Goal: Contribute content

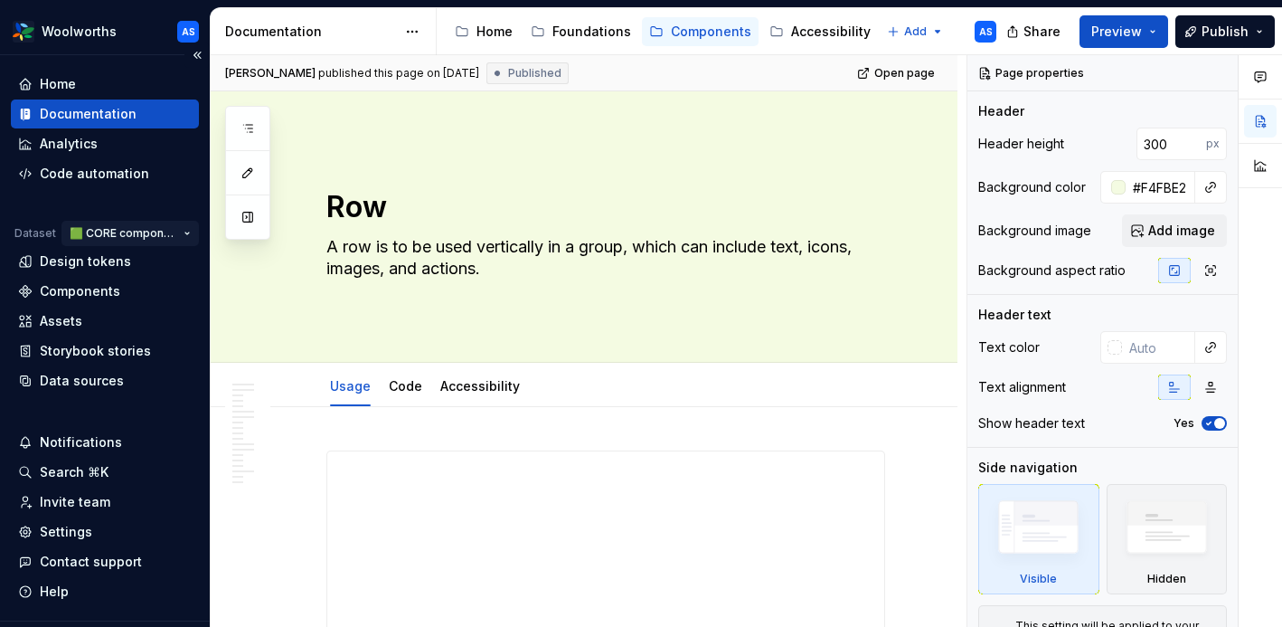
click at [187, 234] on html "Woolworths AS Home Documentation Analytics Code automation Dataset 🟩 CORE compo…" at bounding box center [641, 313] width 1282 height 627
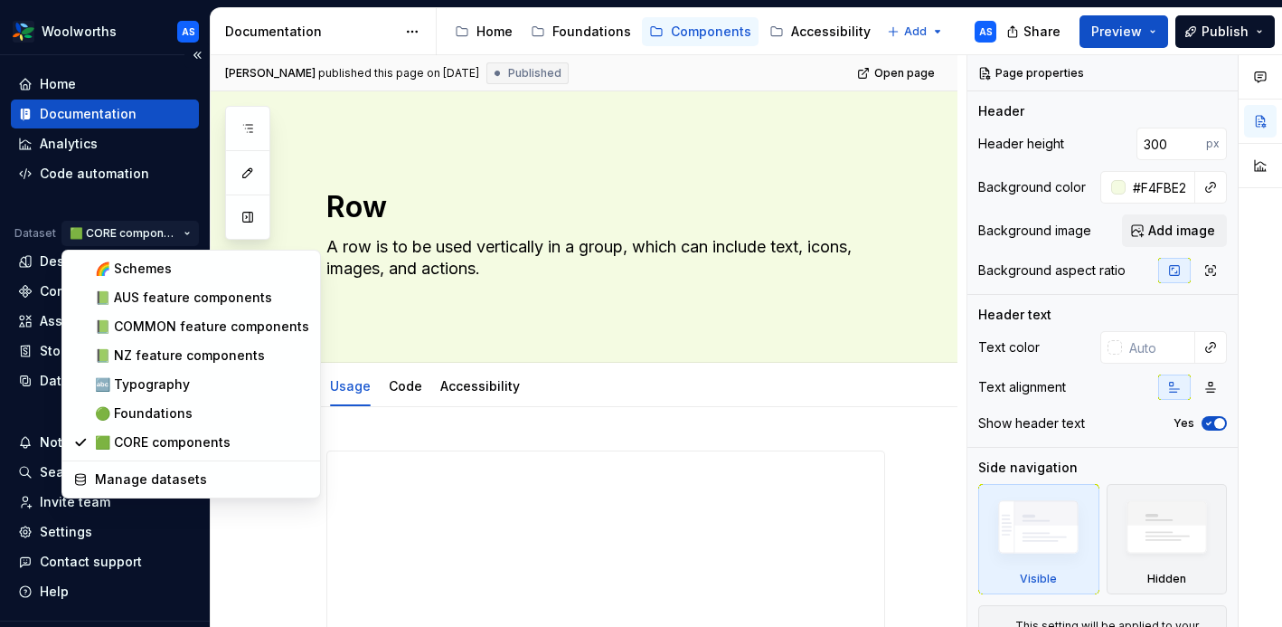
click at [187, 234] on html "Woolworths AS Home Documentation Analytics Code automation Dataset 🟩 CORE compo…" at bounding box center [641, 313] width 1282 height 627
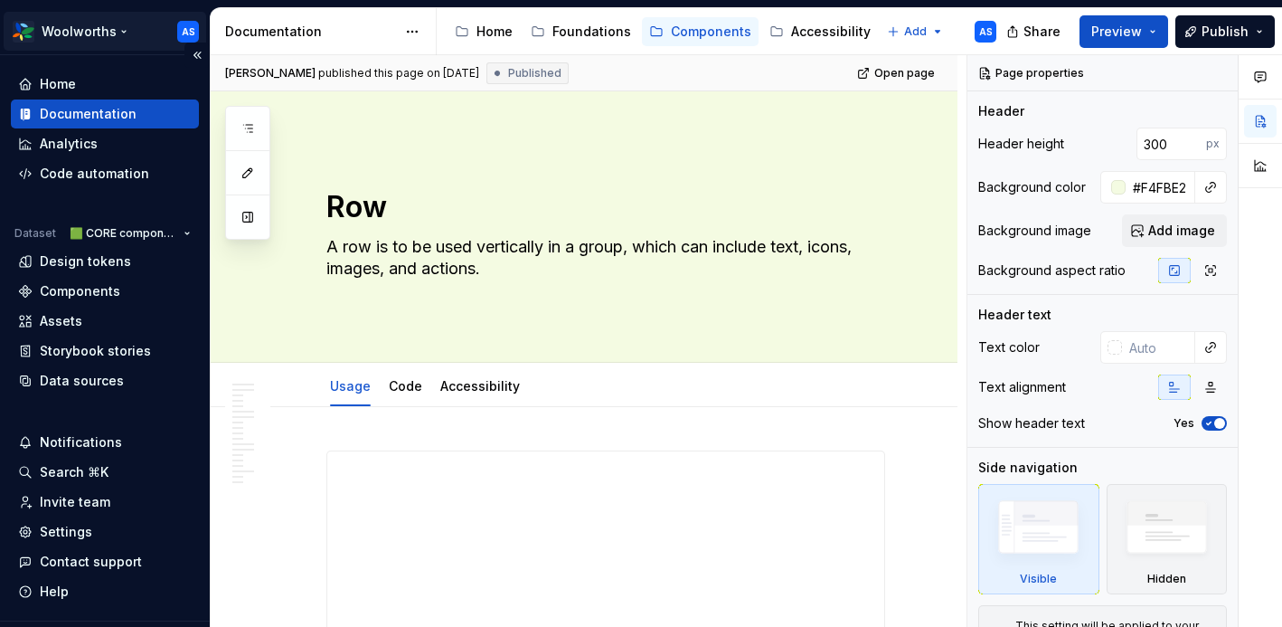
click at [119, 28] on html "Woolworths AS Home Documentation Analytics Code automation Dataset 🟩 CORE compo…" at bounding box center [641, 313] width 1282 height 627
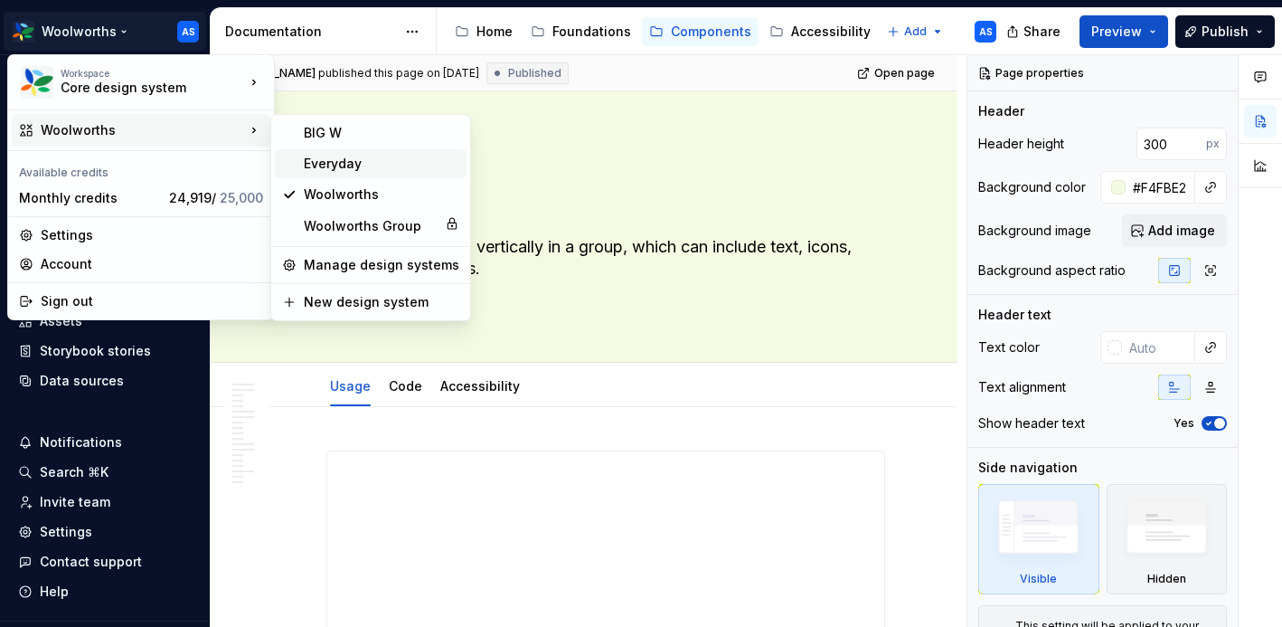
click at [331, 163] on div "Everyday" at bounding box center [382, 164] width 156 height 18
type textarea "*"
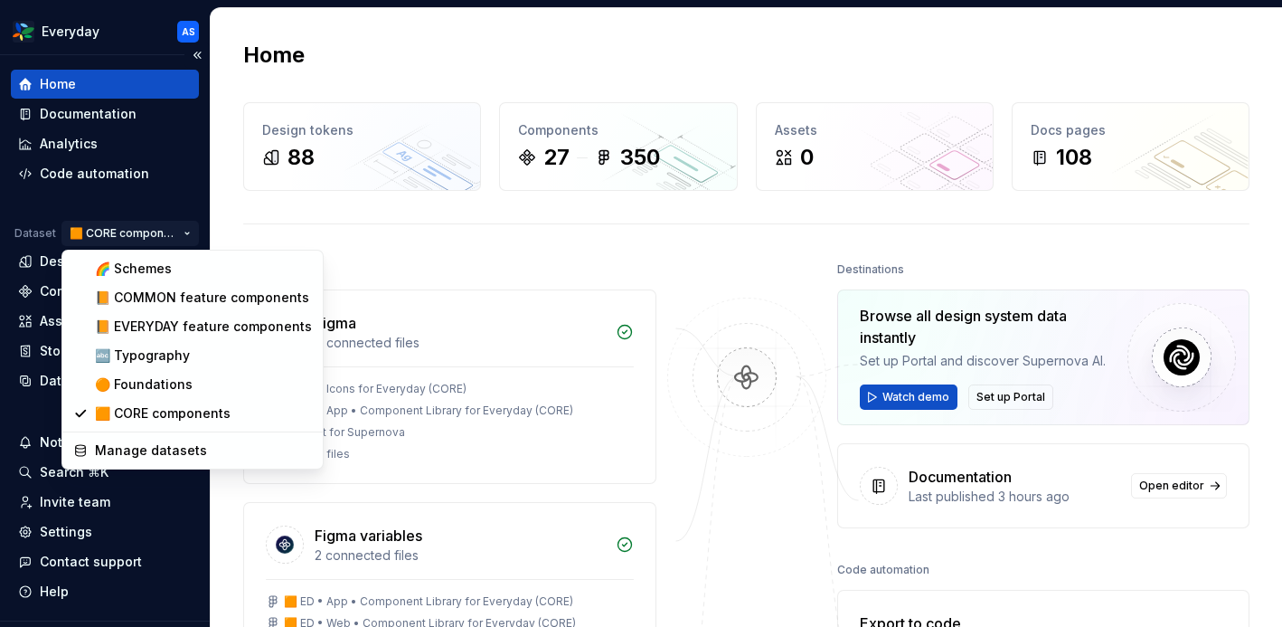
click at [181, 232] on html "Everyday AS Home Documentation Analytics Code automation Dataset 🟧 CORE compone…" at bounding box center [641, 313] width 1282 height 627
click at [138, 375] on div "🟠 Foundations" at bounding box center [203, 384] width 217 height 18
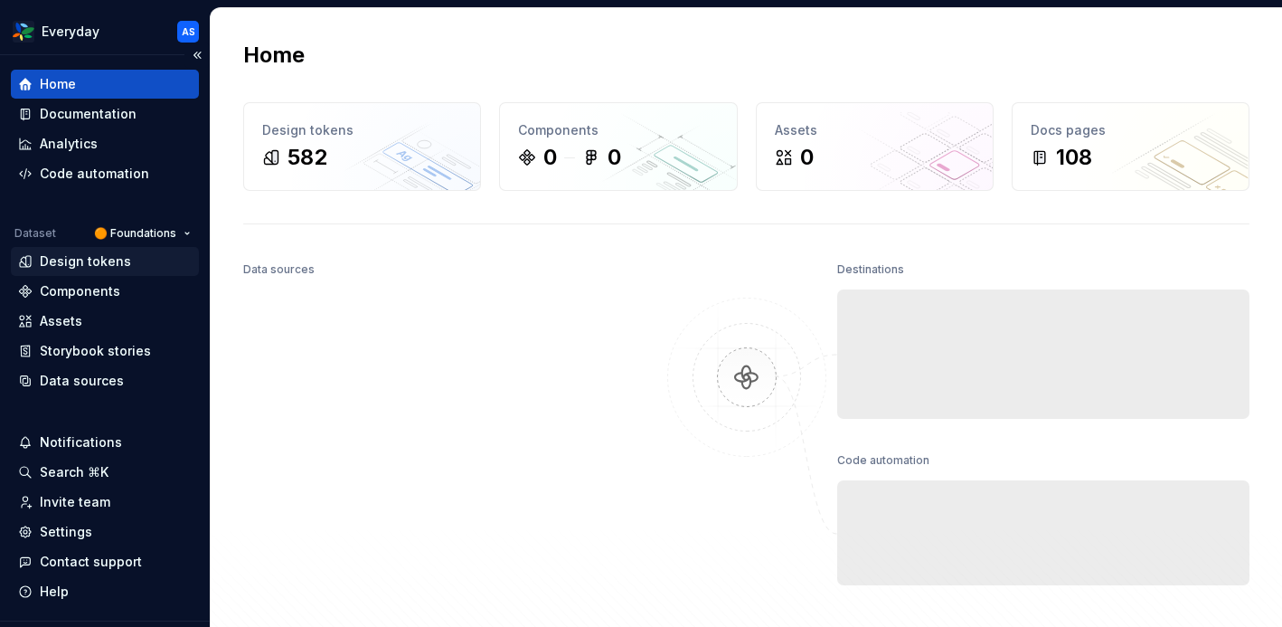
click at [108, 260] on div "Design tokens" at bounding box center [85, 261] width 91 height 18
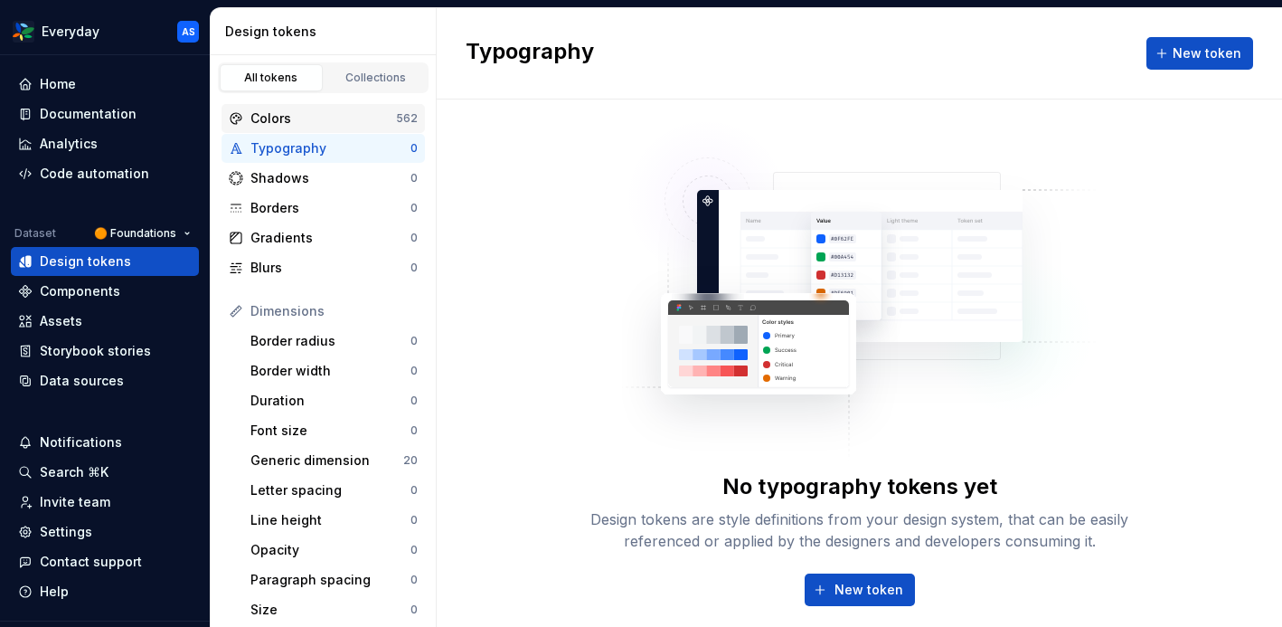
click at [341, 115] on div "Colors" at bounding box center [323, 118] width 146 height 18
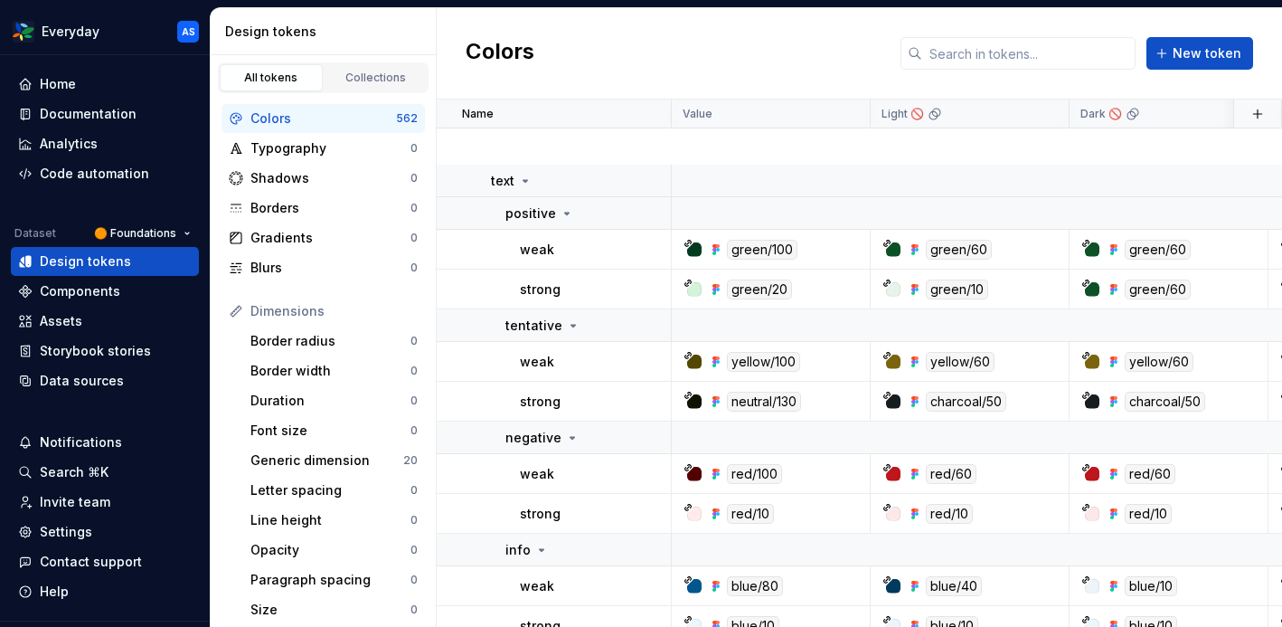
scroll to position [7892, 0]
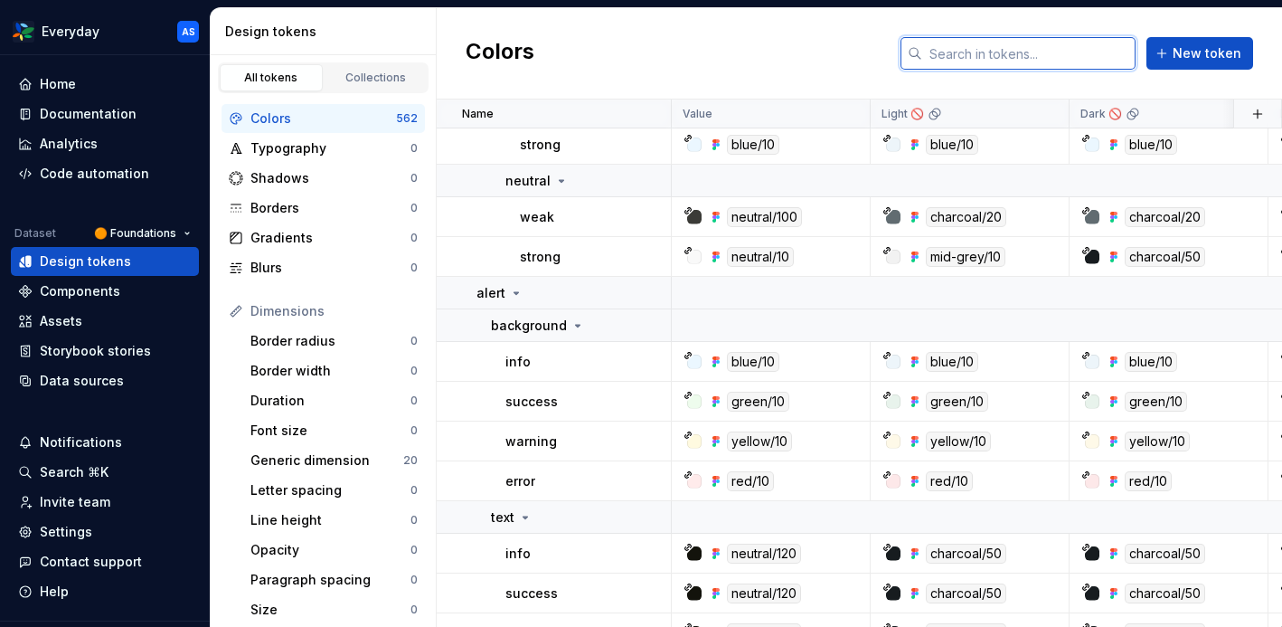
click at [977, 56] on input "text" at bounding box center [1028, 53] width 213 height 33
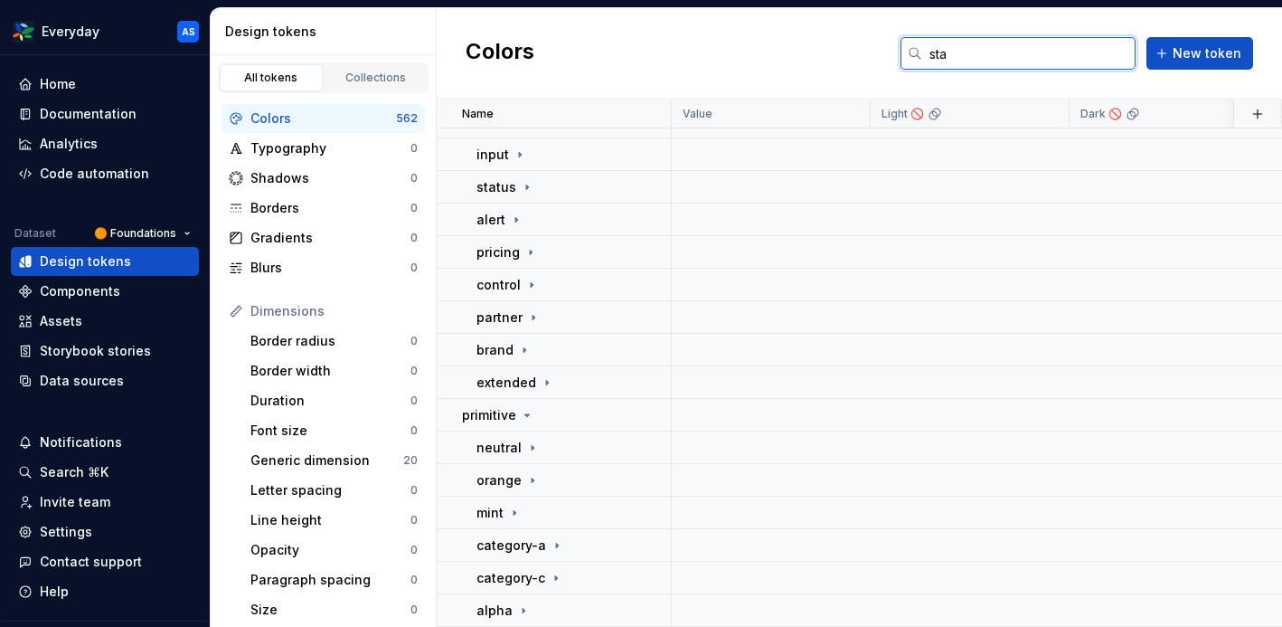
scroll to position [0, 0]
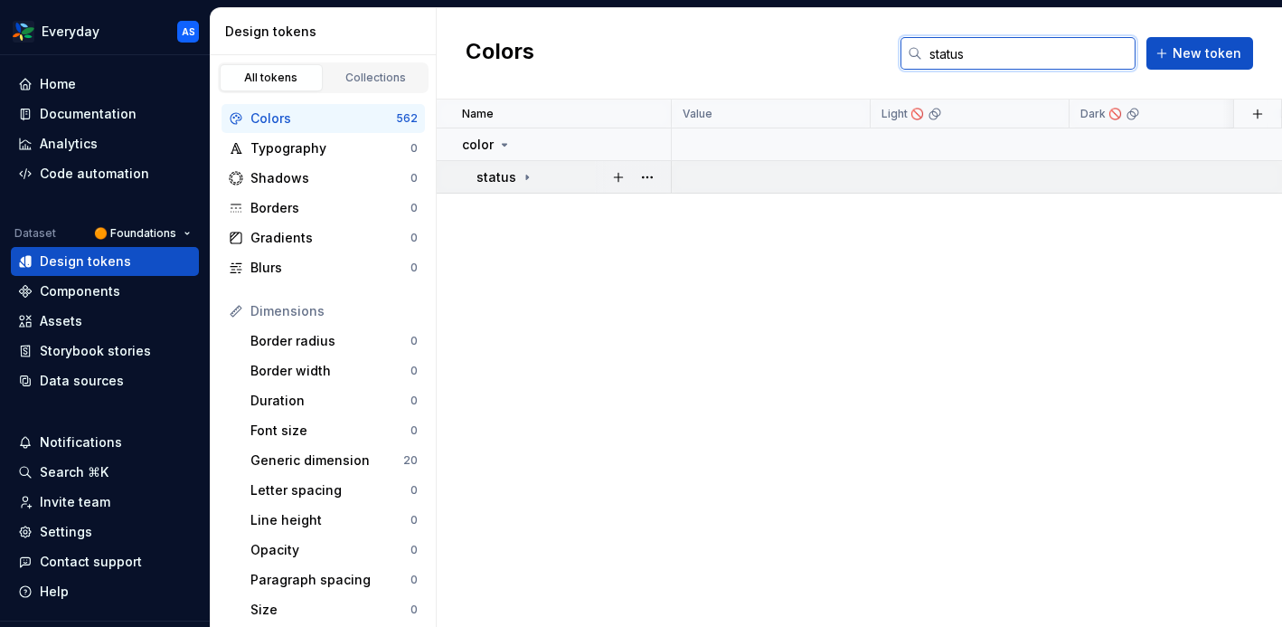
type input "status"
click at [526, 177] on icon at bounding box center [527, 177] width 2 height 5
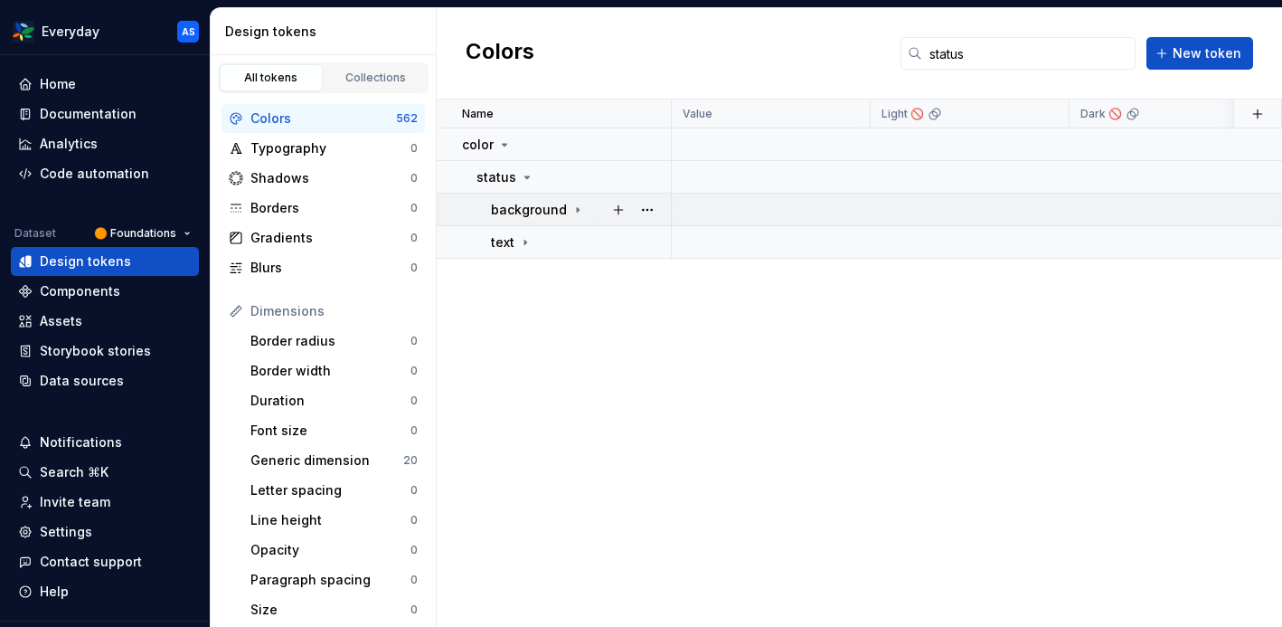
click at [575, 207] on icon at bounding box center [578, 210] width 14 height 14
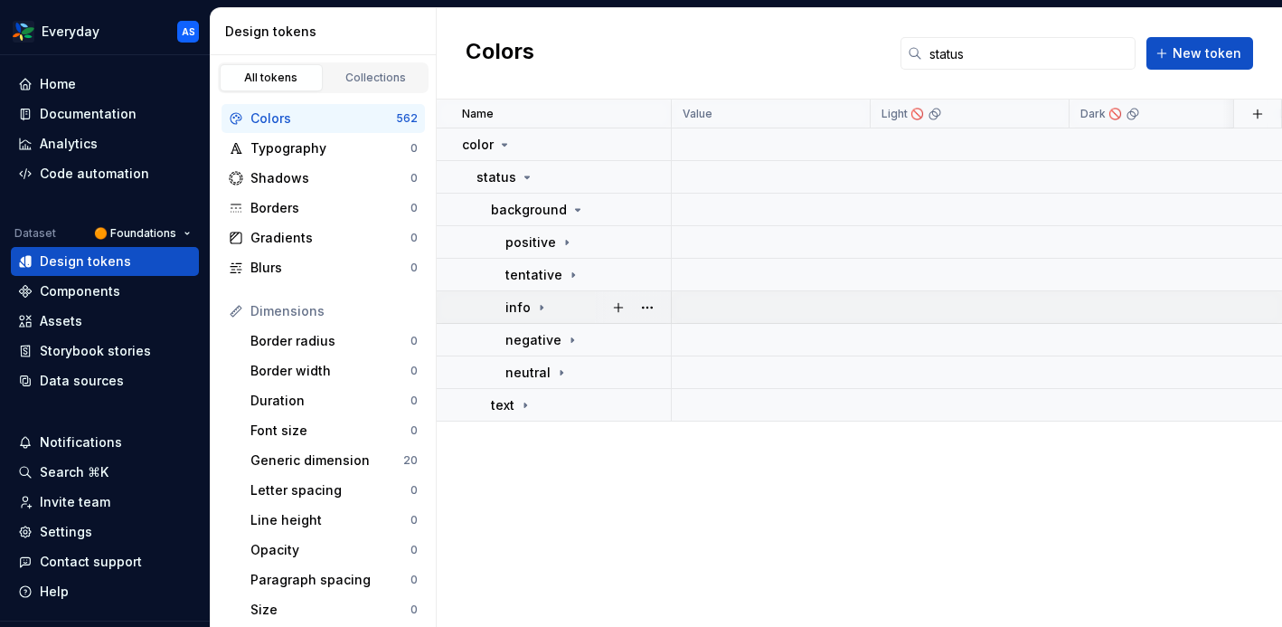
click at [541, 307] on icon at bounding box center [542, 307] width 2 height 5
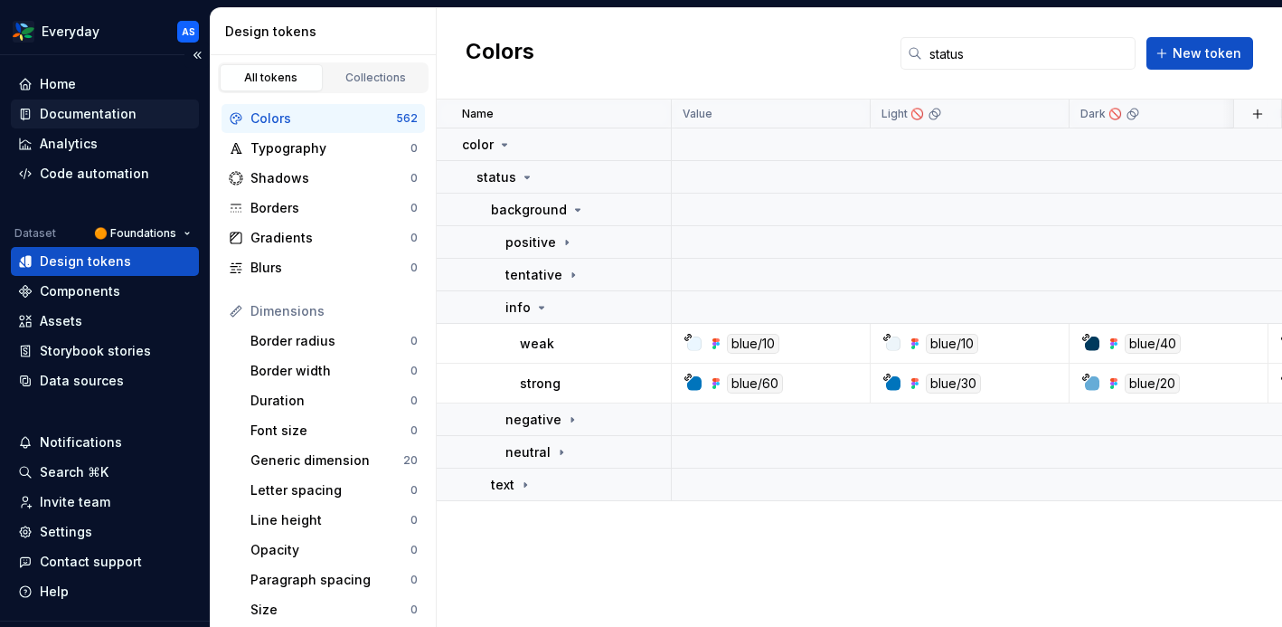
click at [130, 108] on div "Documentation" at bounding box center [88, 114] width 97 height 18
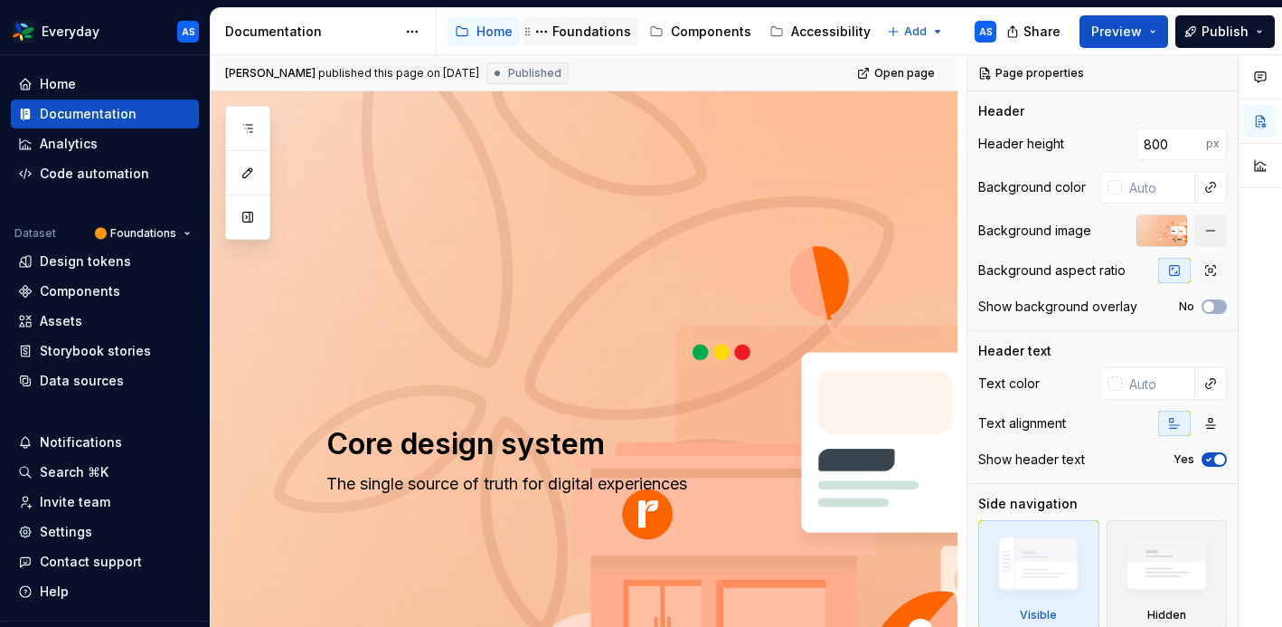
click at [594, 31] on div "Foundations" at bounding box center [591, 32] width 79 height 18
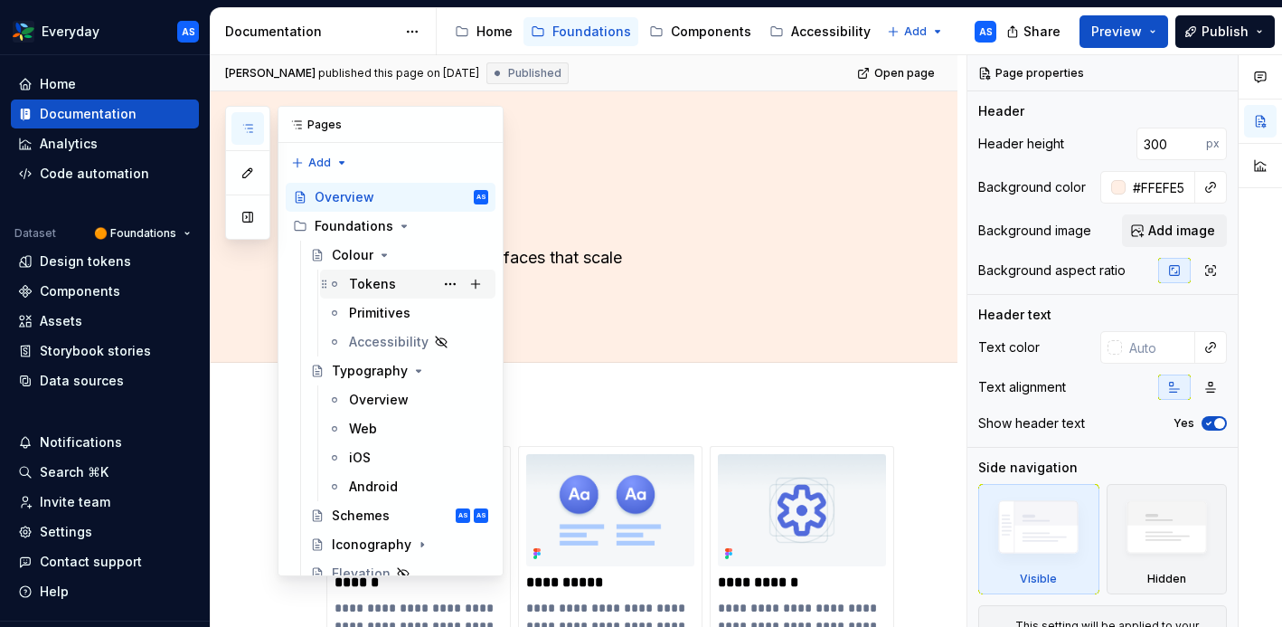
click at [364, 282] on div "Tokens" at bounding box center [372, 284] width 47 height 18
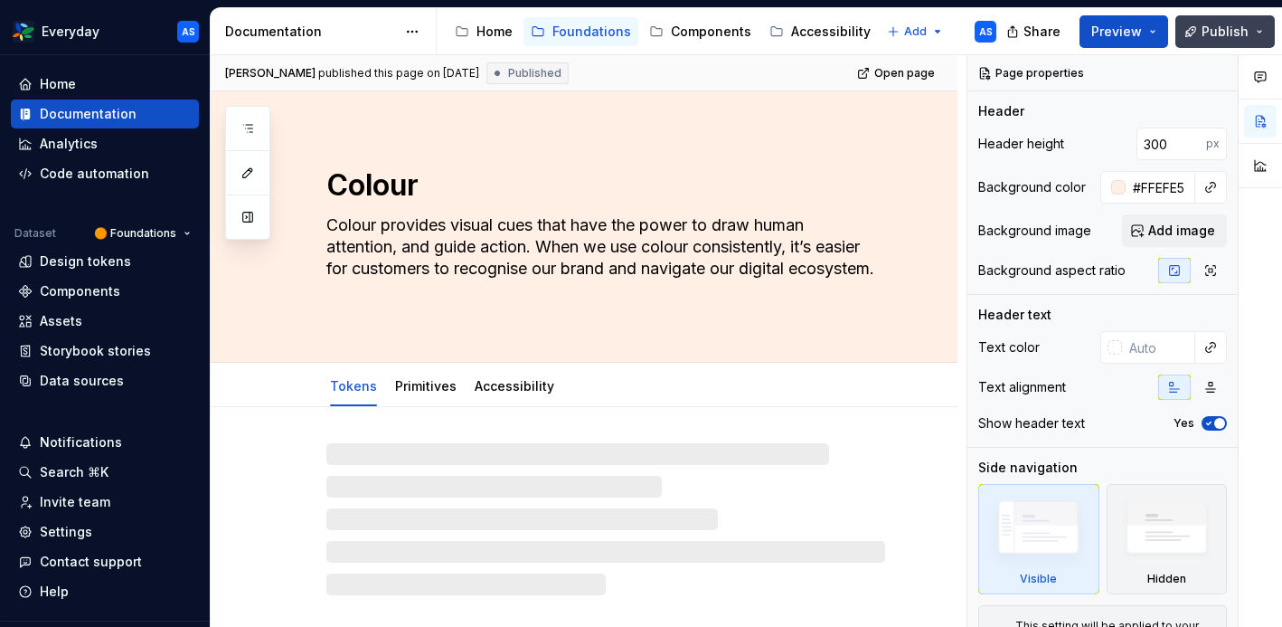
click at [1244, 33] on span "Publish" at bounding box center [1225, 32] width 47 height 18
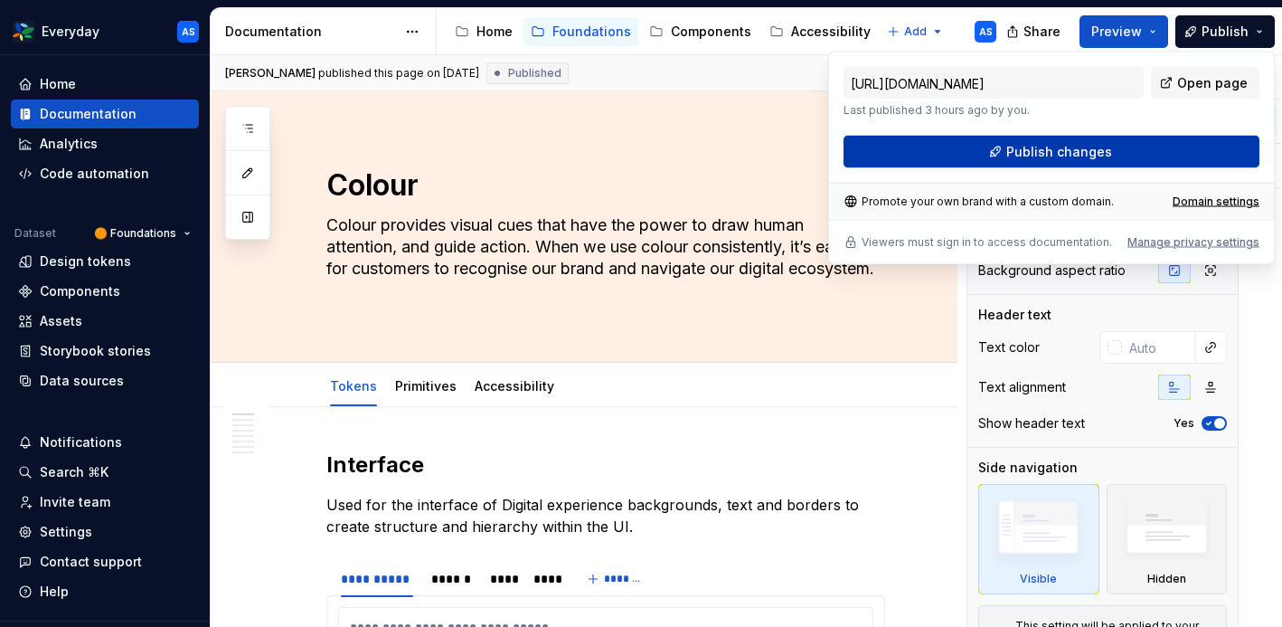
click at [1118, 158] on button "Publish changes" at bounding box center [1052, 152] width 416 height 33
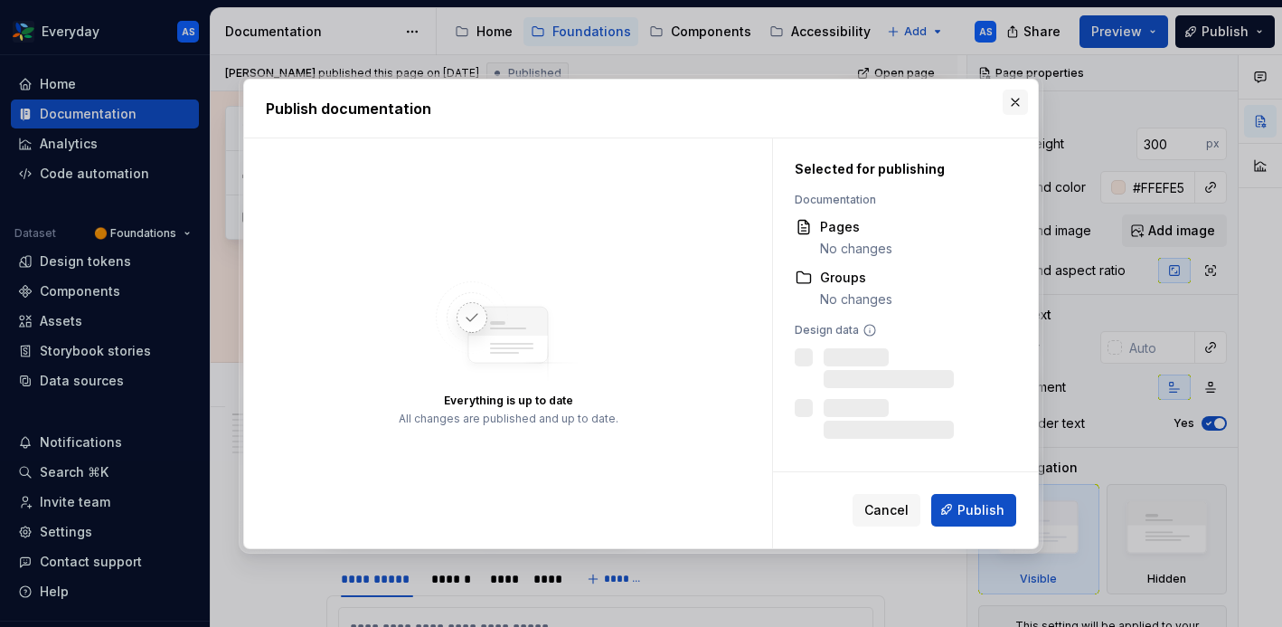
click at [1014, 97] on button "button" at bounding box center [1015, 102] width 25 height 25
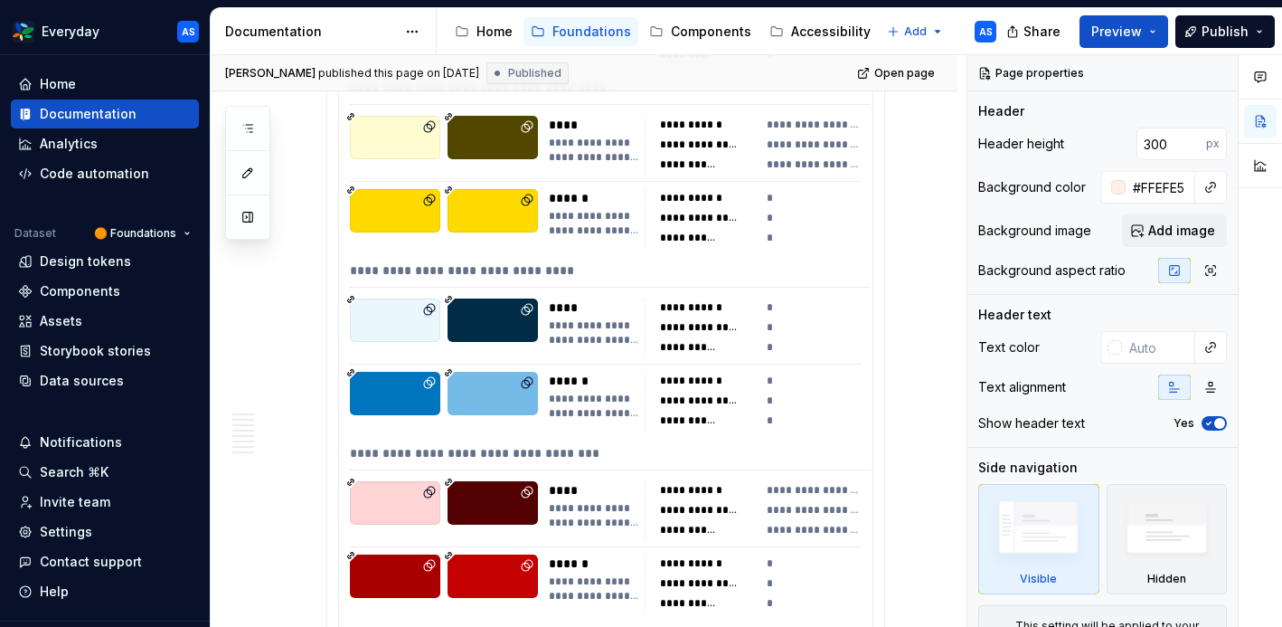
scroll to position [4275, 0]
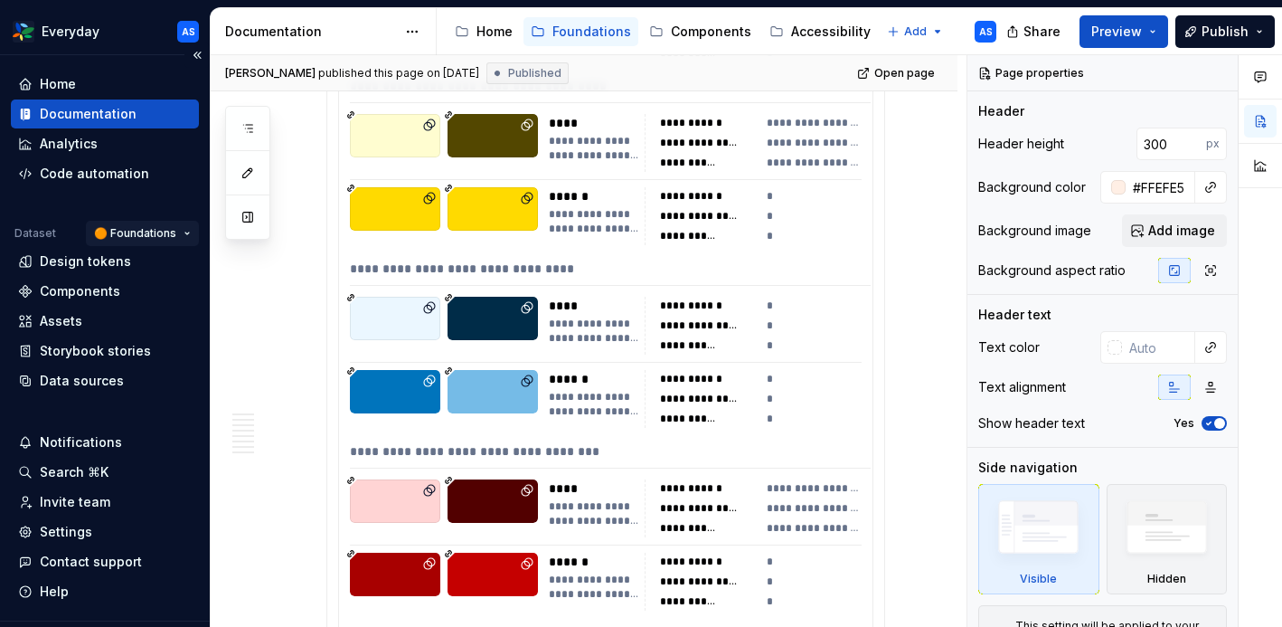
click at [181, 233] on html "Everyday AS Home Documentation Analytics Code automation Dataset 🟠 Foundations …" at bounding box center [641, 313] width 1282 height 627
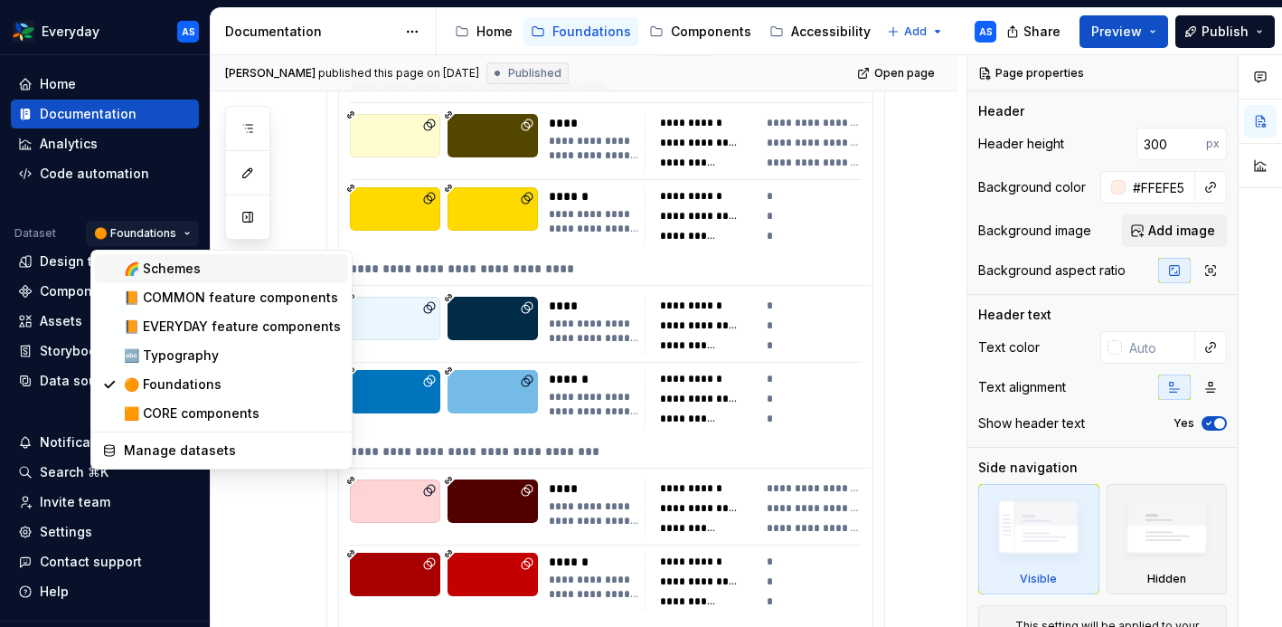
click at [165, 271] on div "🌈 Schemes" at bounding box center [232, 268] width 217 height 18
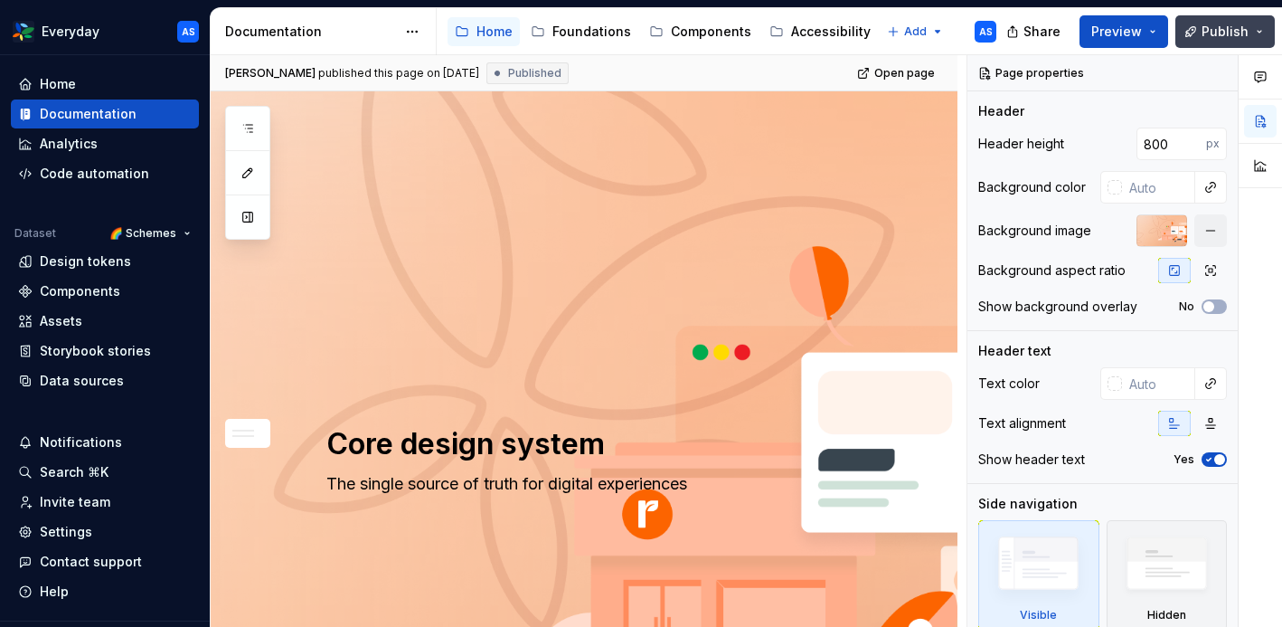
click at [1253, 24] on button "Publish" at bounding box center [1224, 31] width 99 height 33
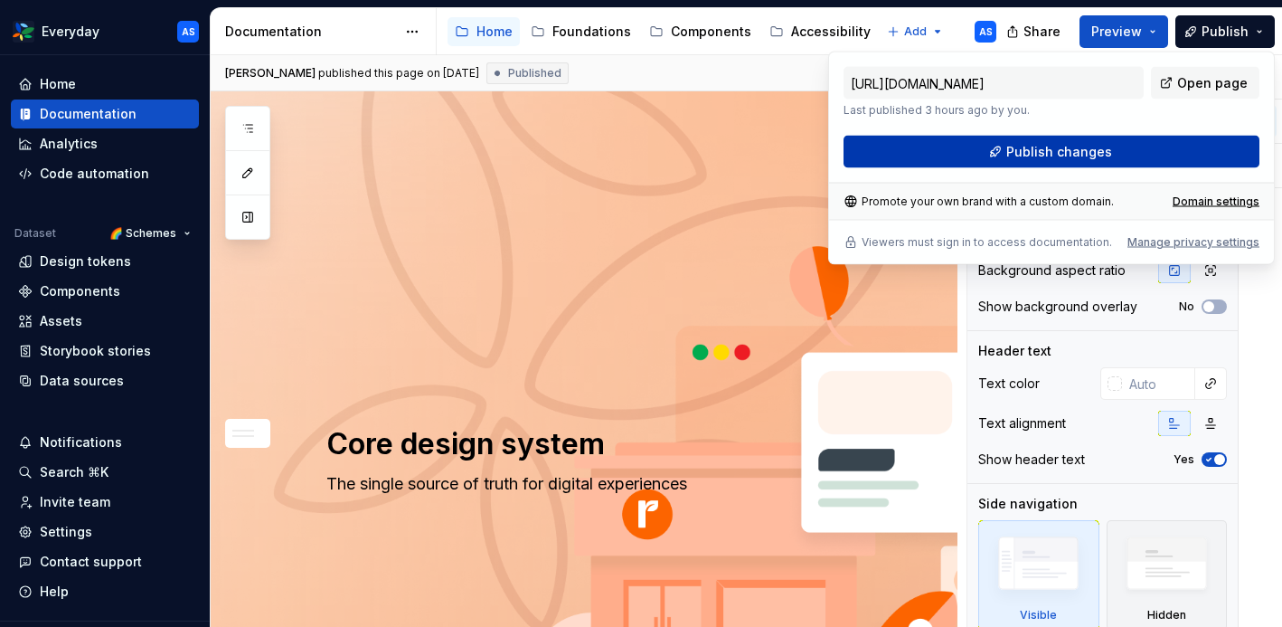
click at [1059, 148] on span "Publish changes" at bounding box center [1059, 152] width 106 height 18
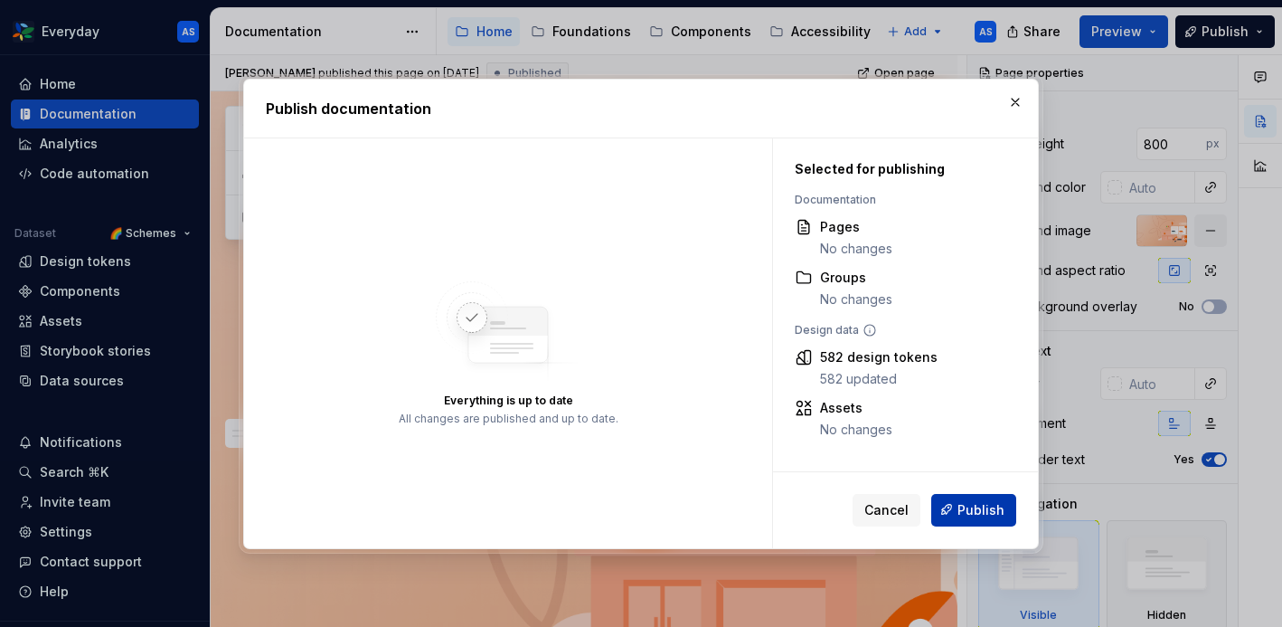
click at [996, 500] on span "Publish" at bounding box center [981, 509] width 47 height 18
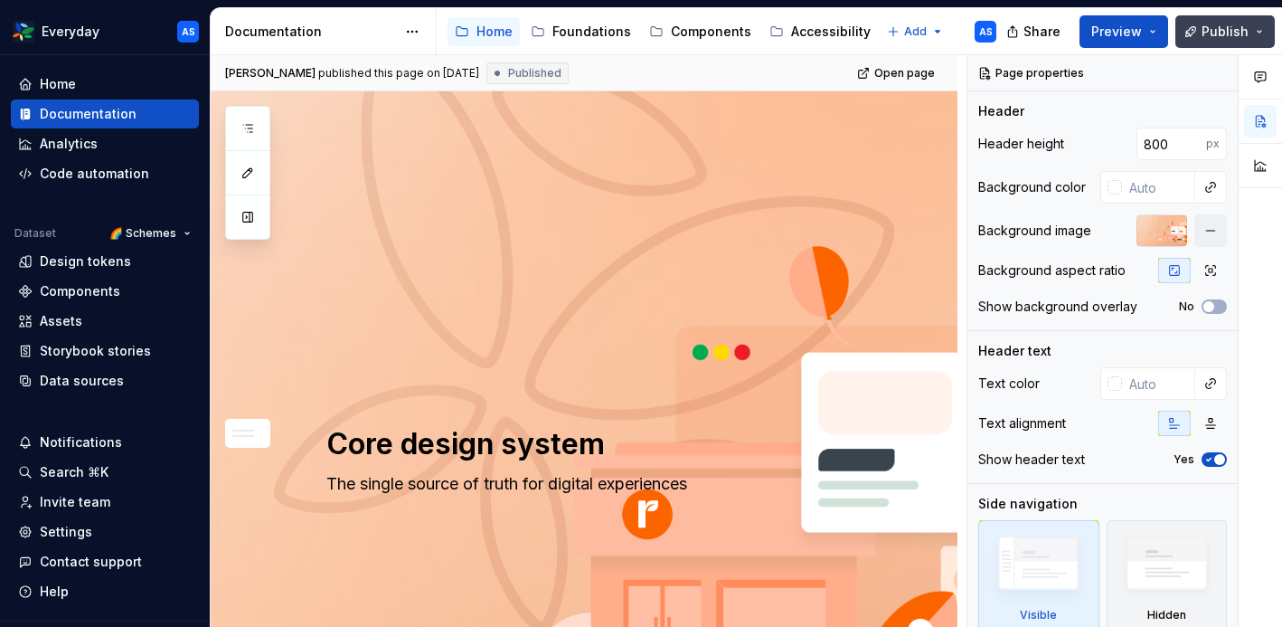
click at [1256, 34] on button "Publish" at bounding box center [1224, 31] width 99 height 33
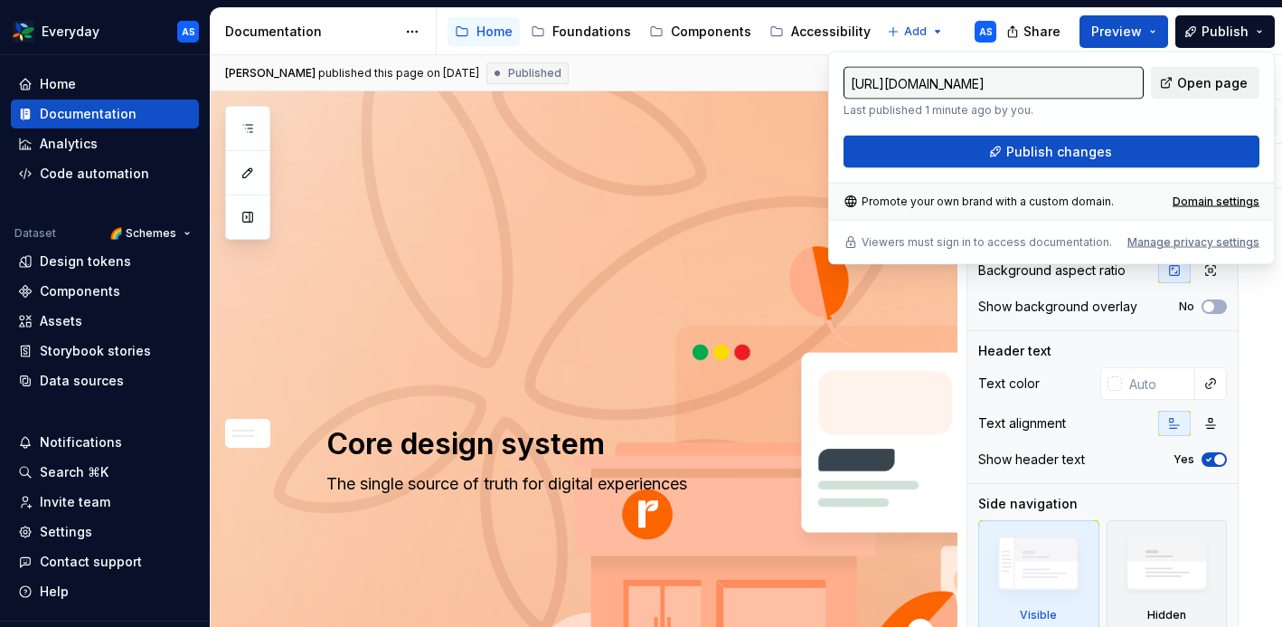
click at [1196, 81] on span "Open page" at bounding box center [1212, 83] width 71 height 18
click at [101, 26] on html "Everyday AS Home Documentation Analytics Code automation Dataset 🌈 Schemes Desi…" at bounding box center [641, 313] width 1282 height 627
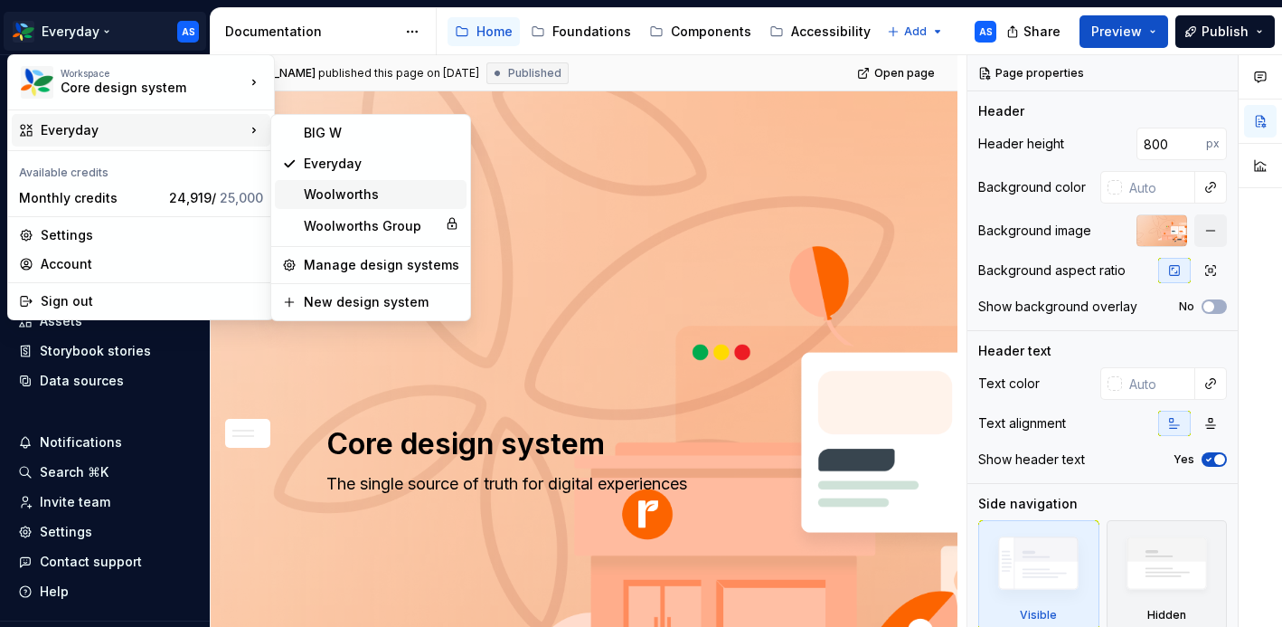
click at [365, 196] on div "Woolworths" at bounding box center [382, 194] width 156 height 18
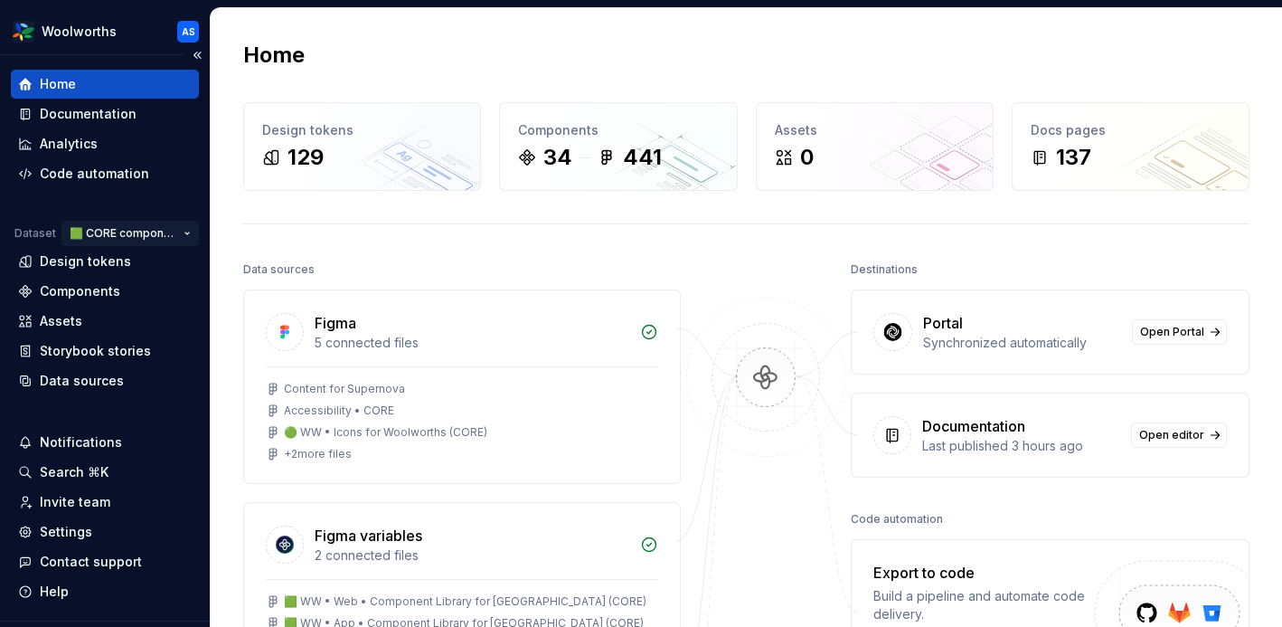
click at [153, 231] on html "Woolworths AS Home Documentation Analytics Code automation Dataset 🟩 CORE compo…" at bounding box center [641, 313] width 1282 height 627
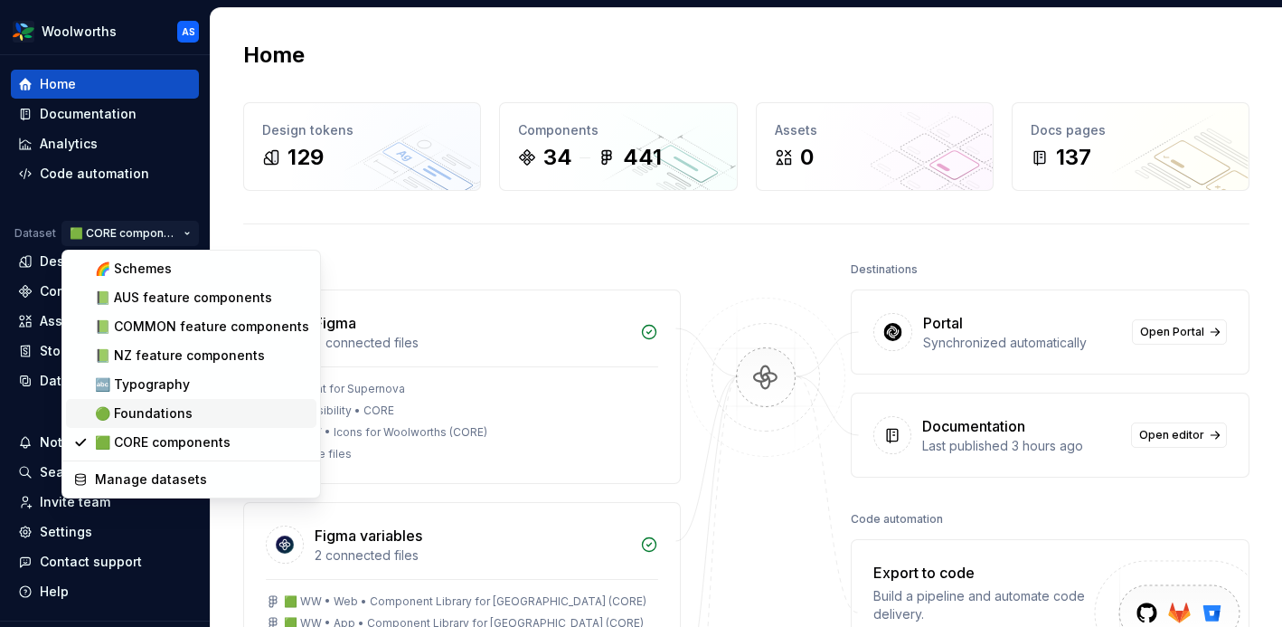
click at [143, 415] on div "🟢 Foundations" at bounding box center [202, 413] width 214 height 18
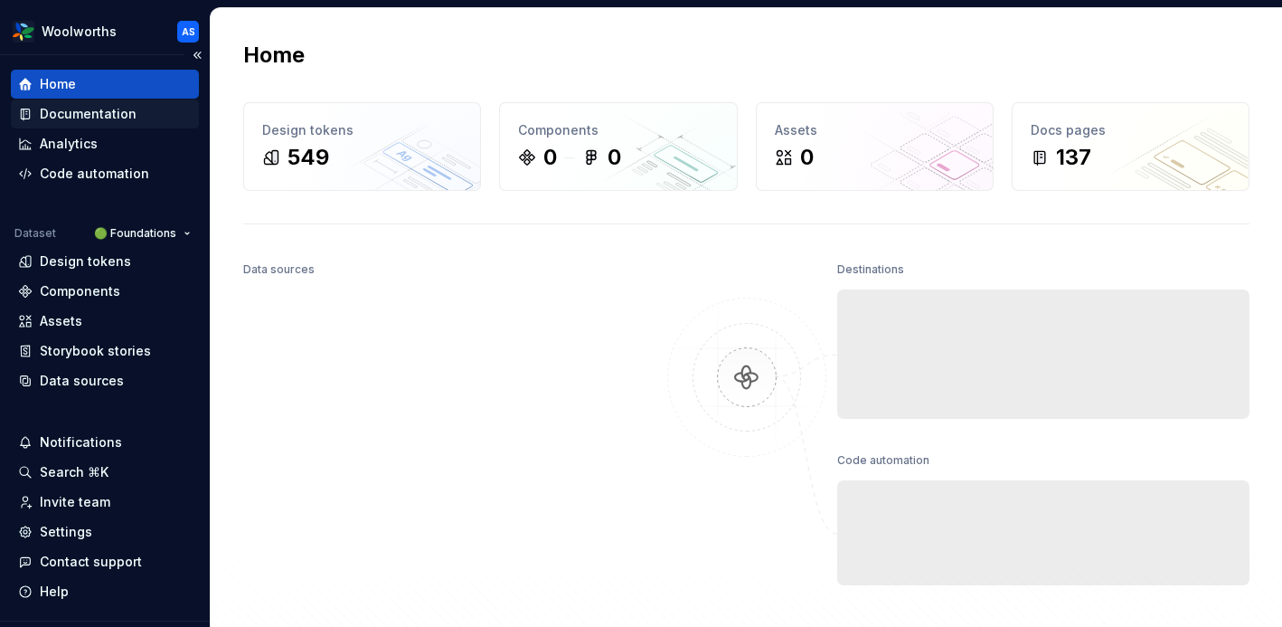
click at [104, 117] on div "Documentation" at bounding box center [88, 114] width 97 height 18
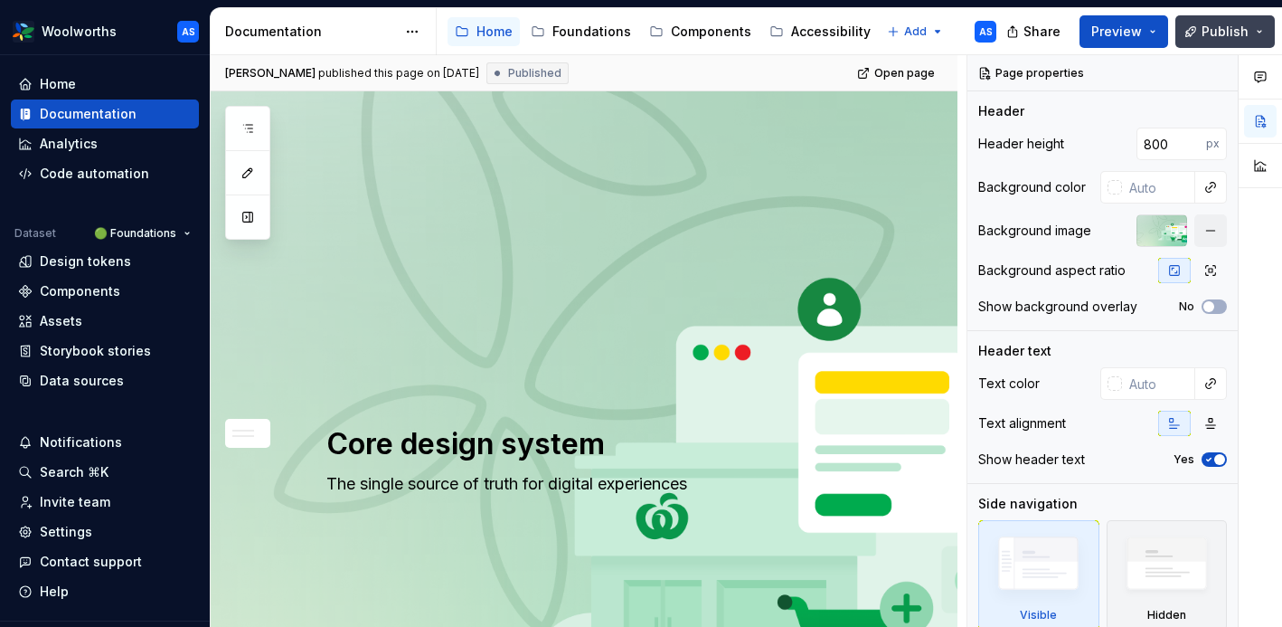
click at [1261, 28] on button "Publish" at bounding box center [1224, 31] width 99 height 33
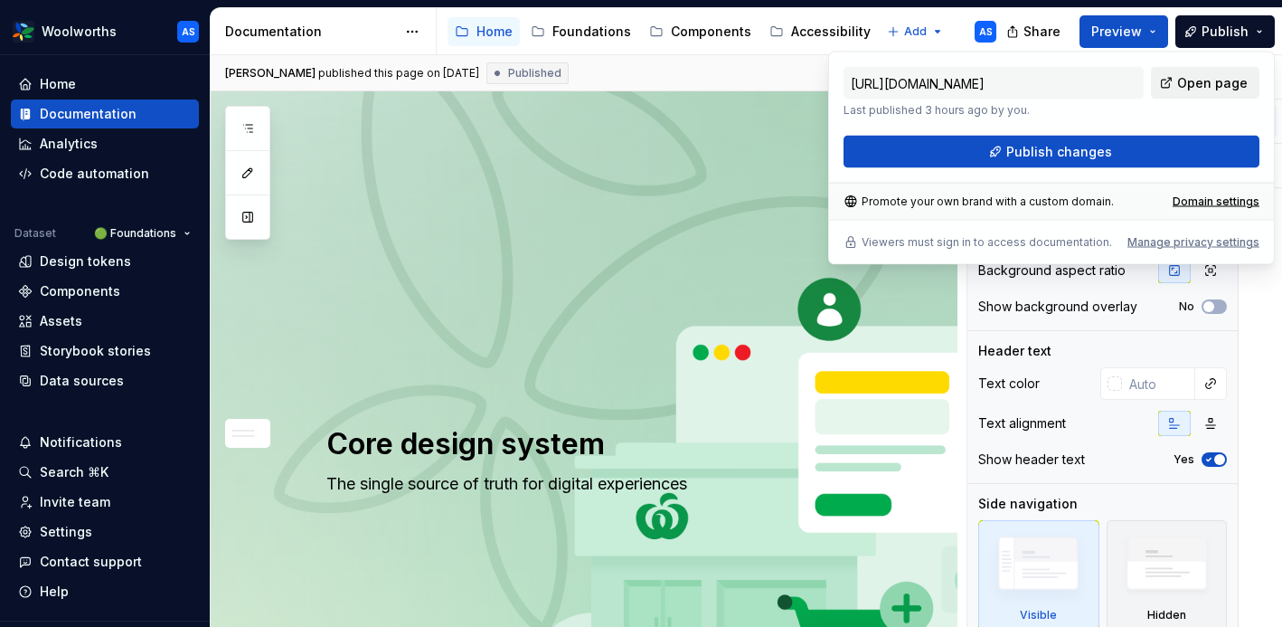
click at [1201, 81] on span "Open page" at bounding box center [1212, 83] width 71 height 18
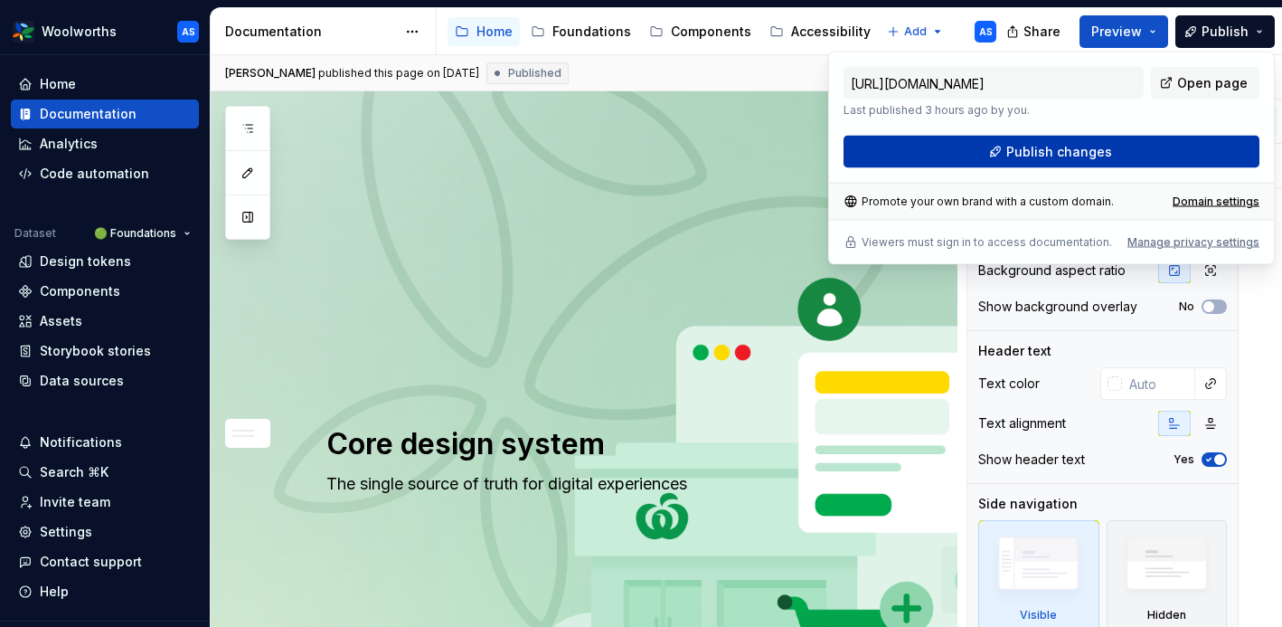
click at [1091, 149] on span "Publish changes" at bounding box center [1059, 152] width 106 height 18
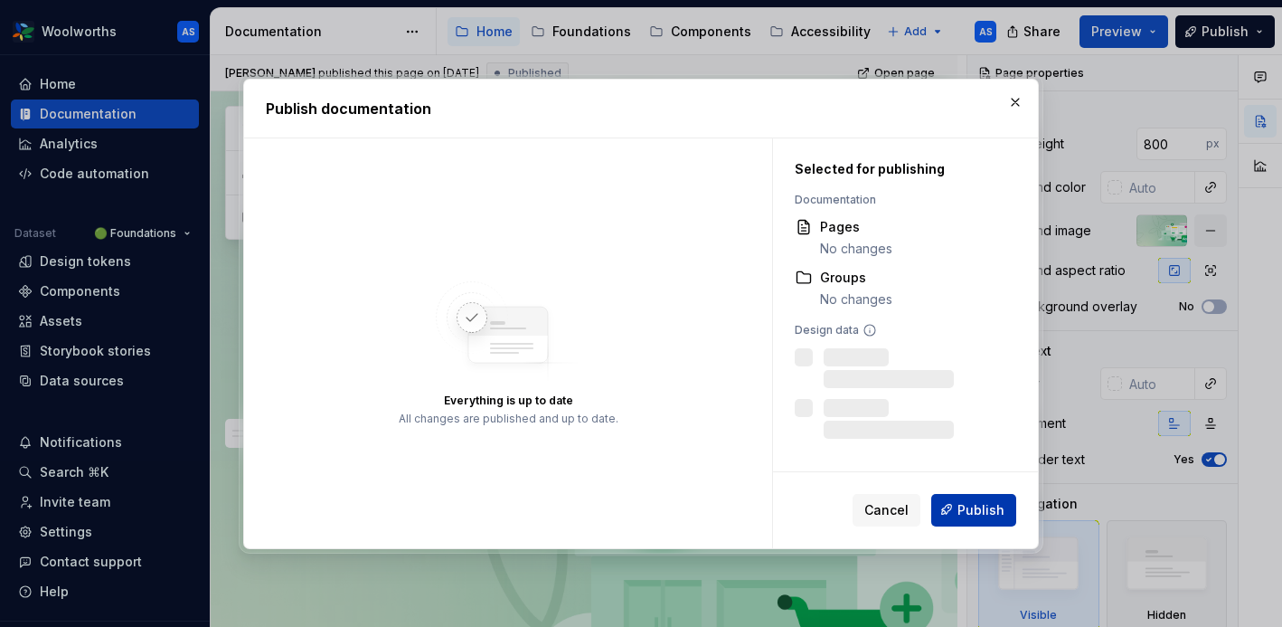
click at [984, 506] on span "Publish" at bounding box center [981, 509] width 47 height 18
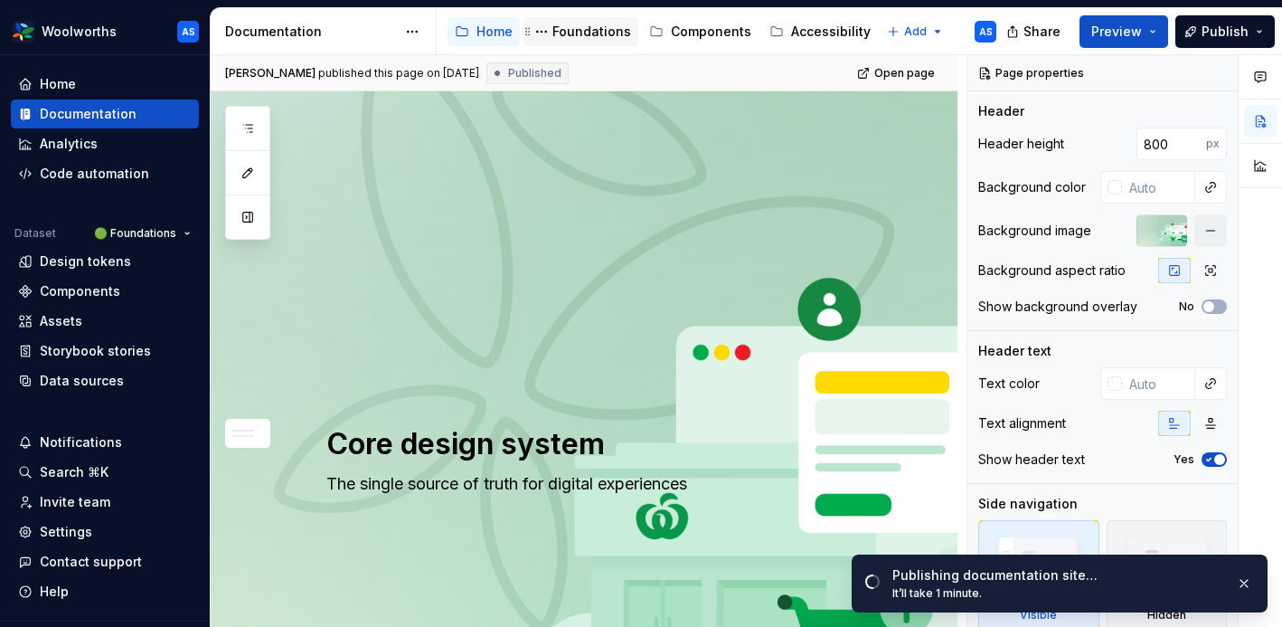
click at [581, 30] on div "Foundations" at bounding box center [591, 32] width 79 height 18
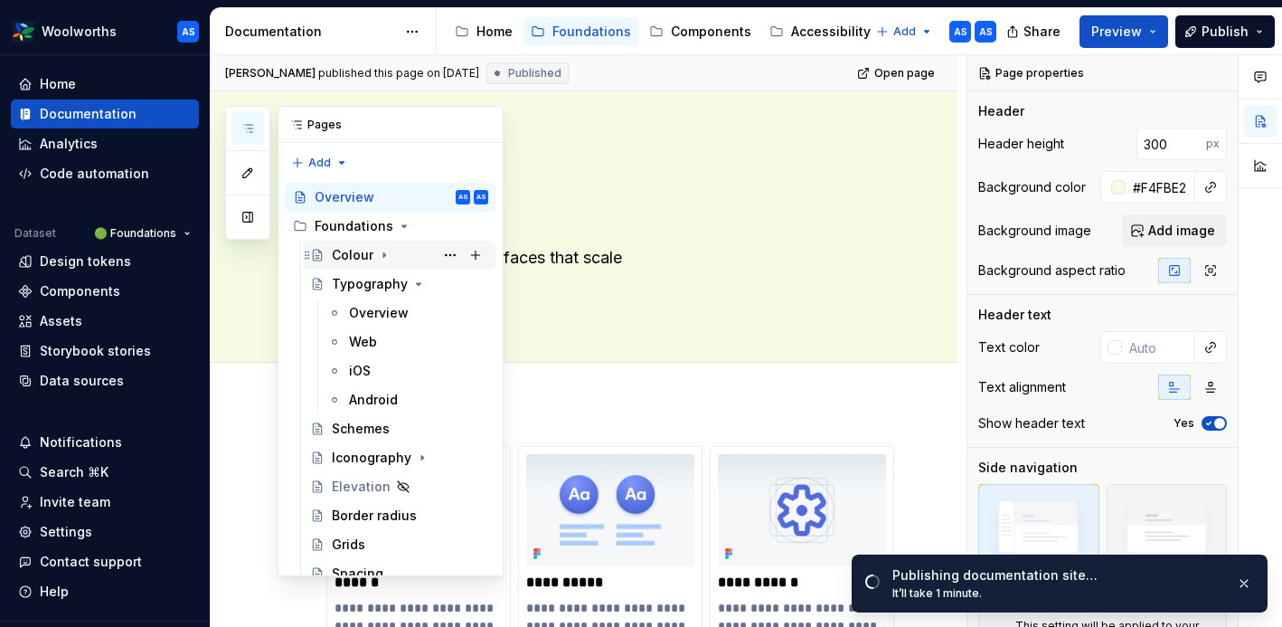
click at [349, 251] on div "Colour" at bounding box center [353, 255] width 42 height 18
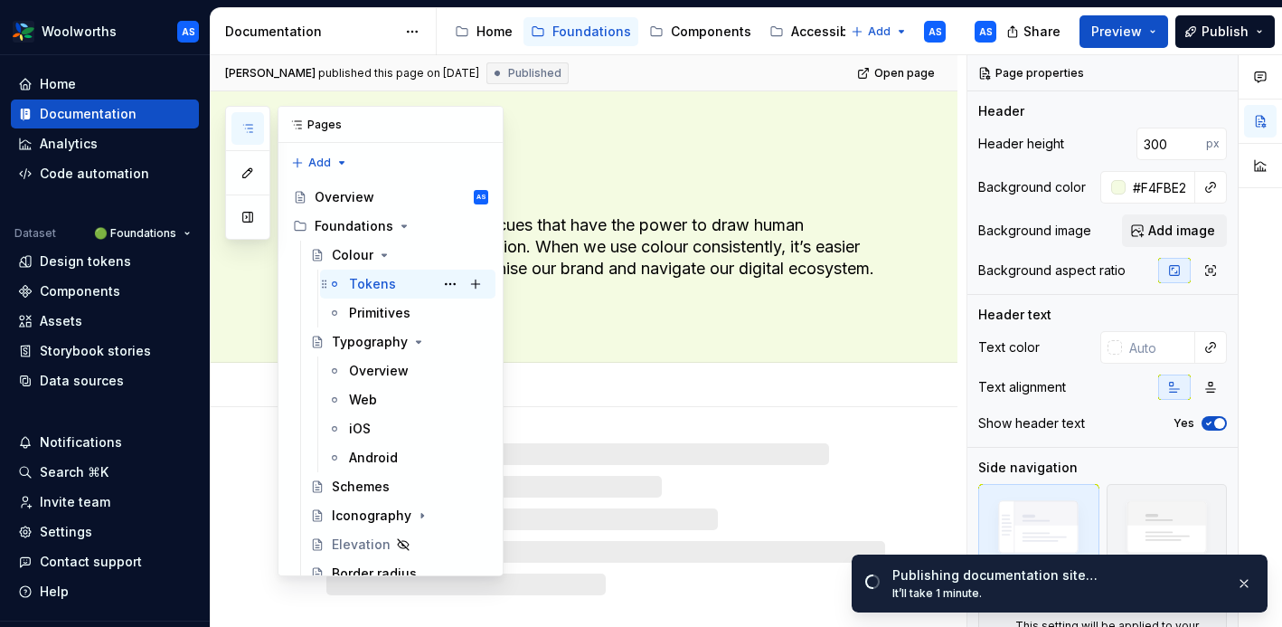
click at [371, 284] on div "Tokens" at bounding box center [372, 284] width 47 height 18
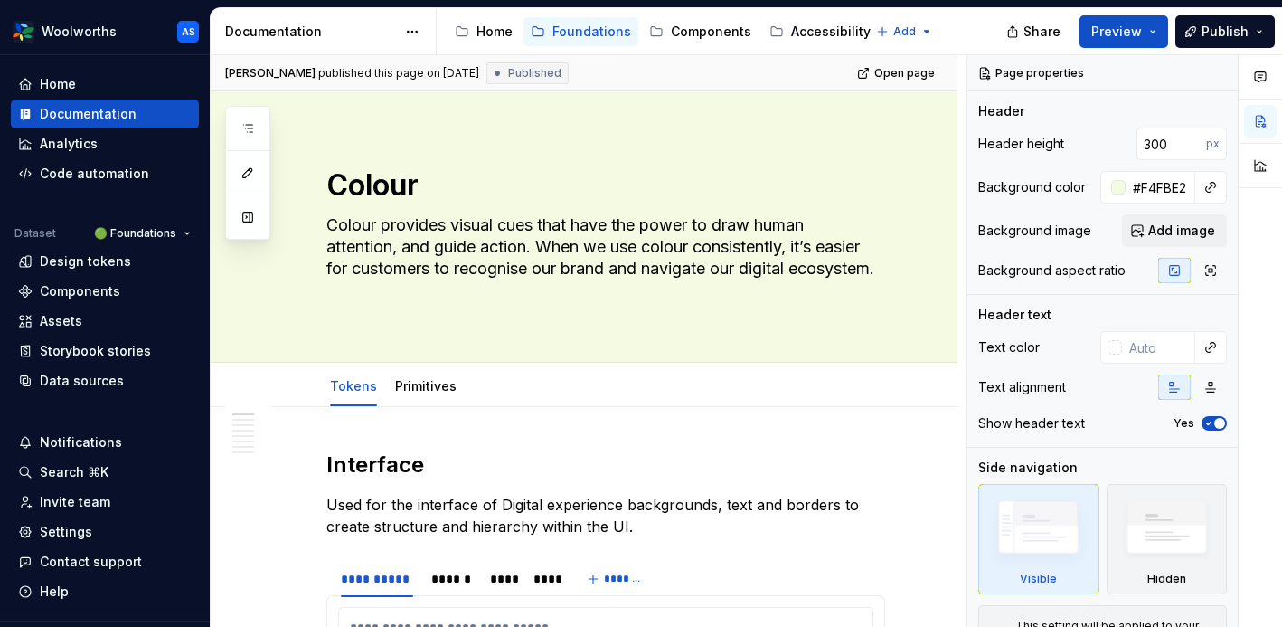
type textarea "*"
